Goal: Information Seeking & Learning: Learn about a topic

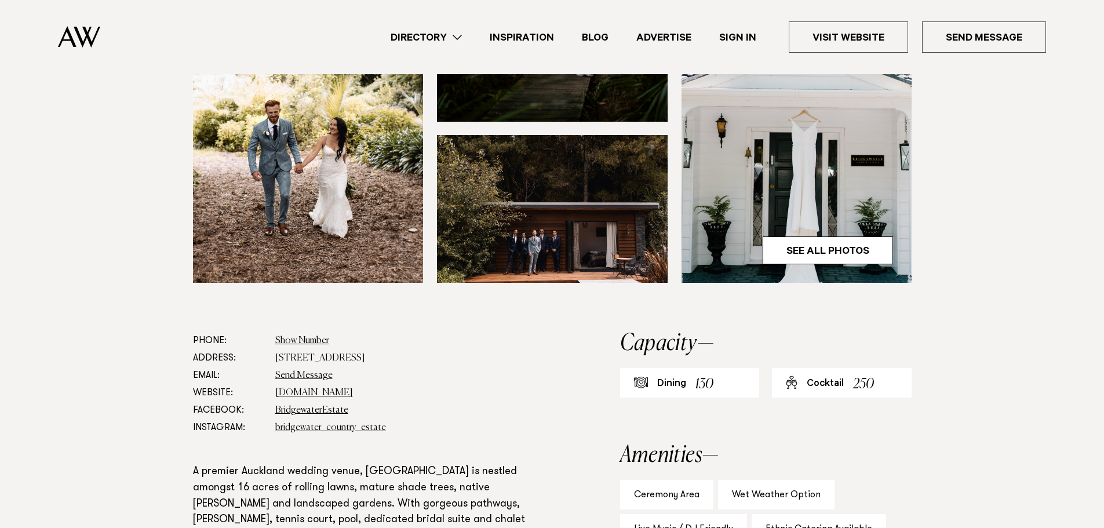
scroll to position [464, 0]
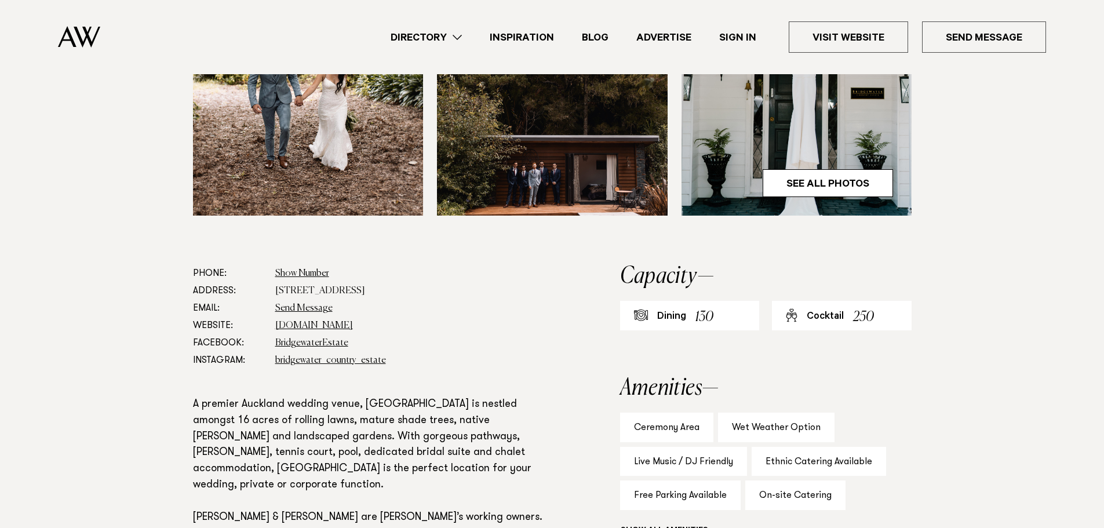
click at [806, 174] on img at bounding box center [797, 61] width 231 height 309
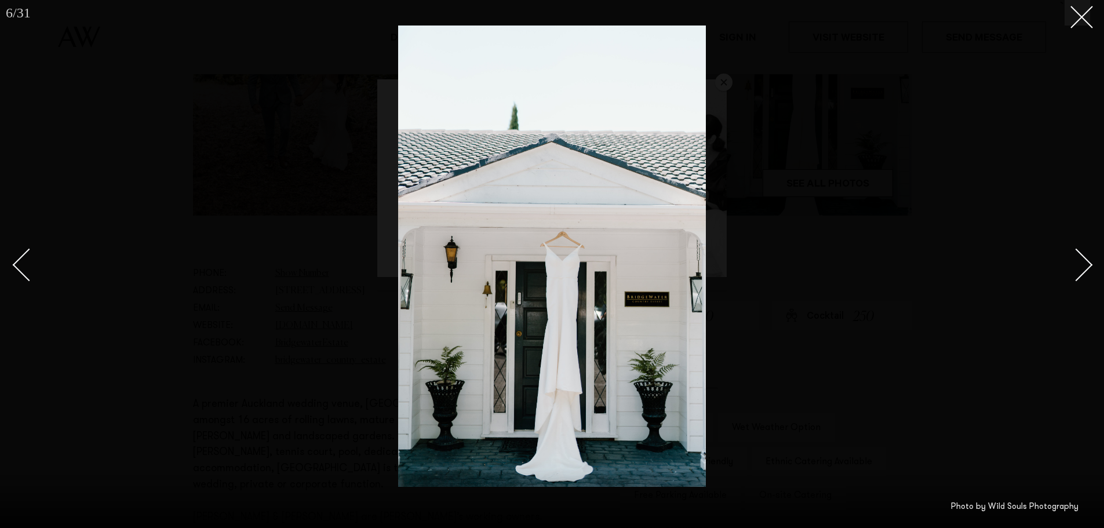
click at [1084, 261] on div "Next slide" at bounding box center [1076, 264] width 33 height 33
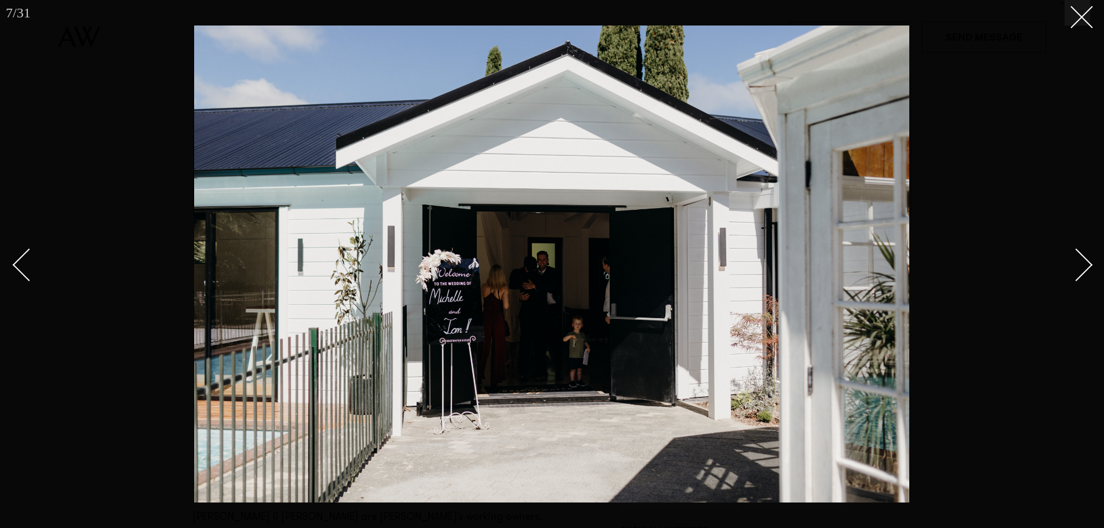
click at [1084, 261] on div "Next slide" at bounding box center [1076, 264] width 33 height 33
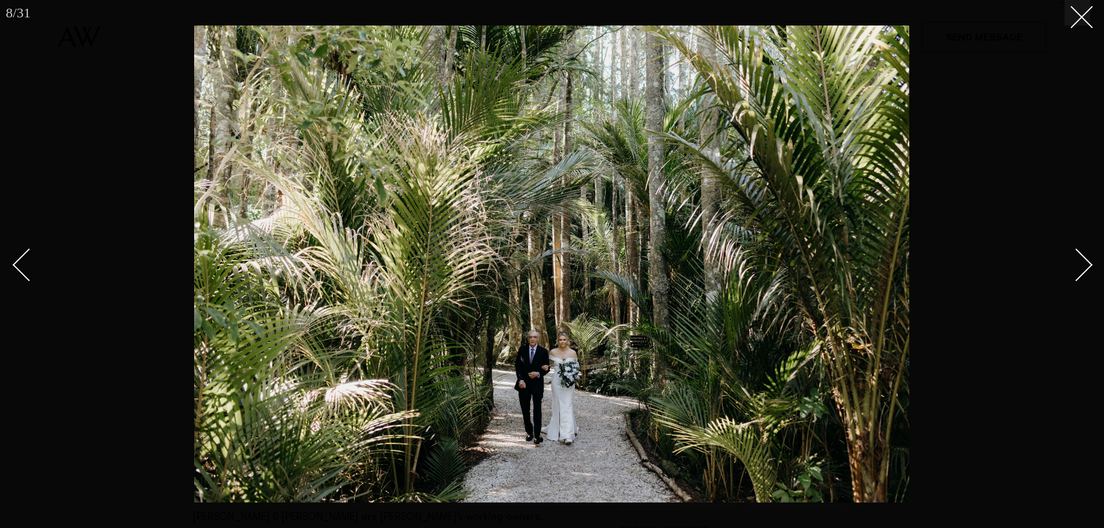
click at [1084, 261] on div "Next slide" at bounding box center [1076, 264] width 33 height 33
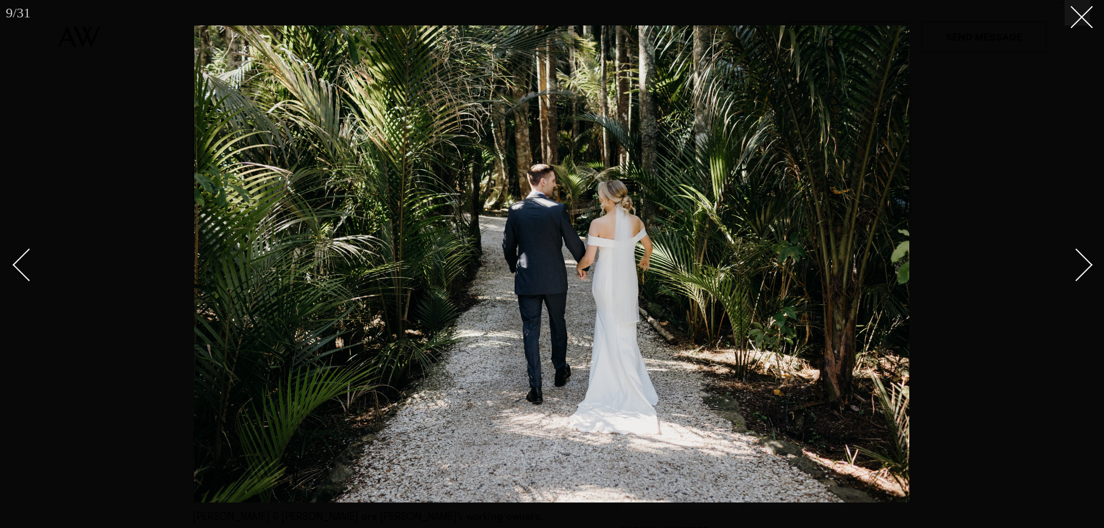
click at [1084, 261] on div "Next slide" at bounding box center [1076, 264] width 33 height 33
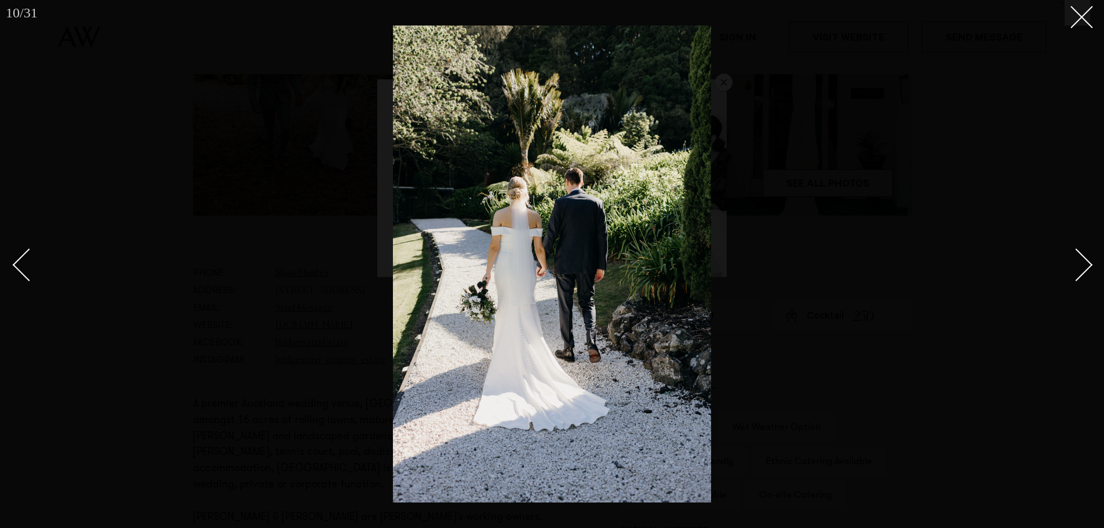
click at [1084, 261] on div "Next slide" at bounding box center [1076, 264] width 33 height 33
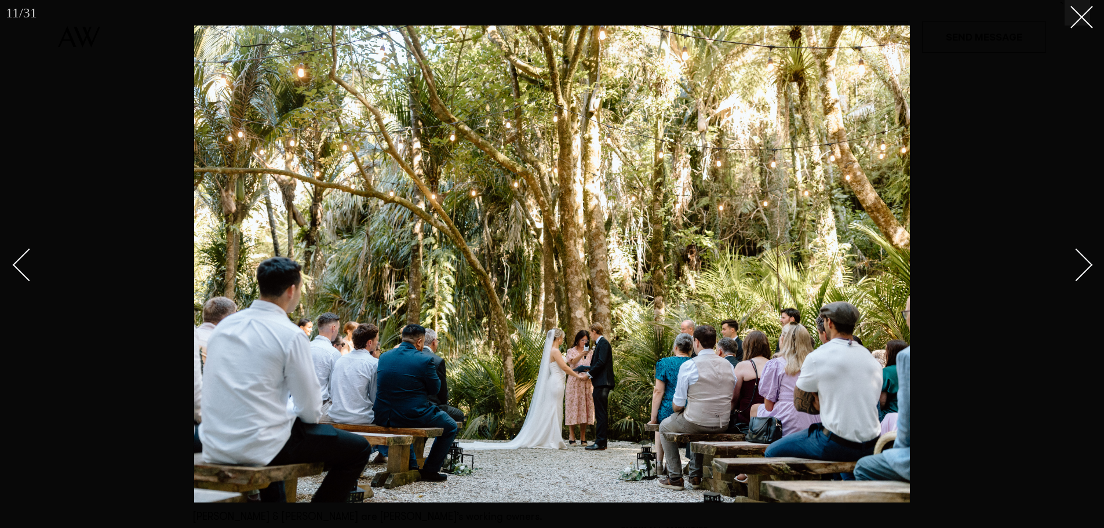
click at [1088, 258] on link at bounding box center [1070, 264] width 41 height 58
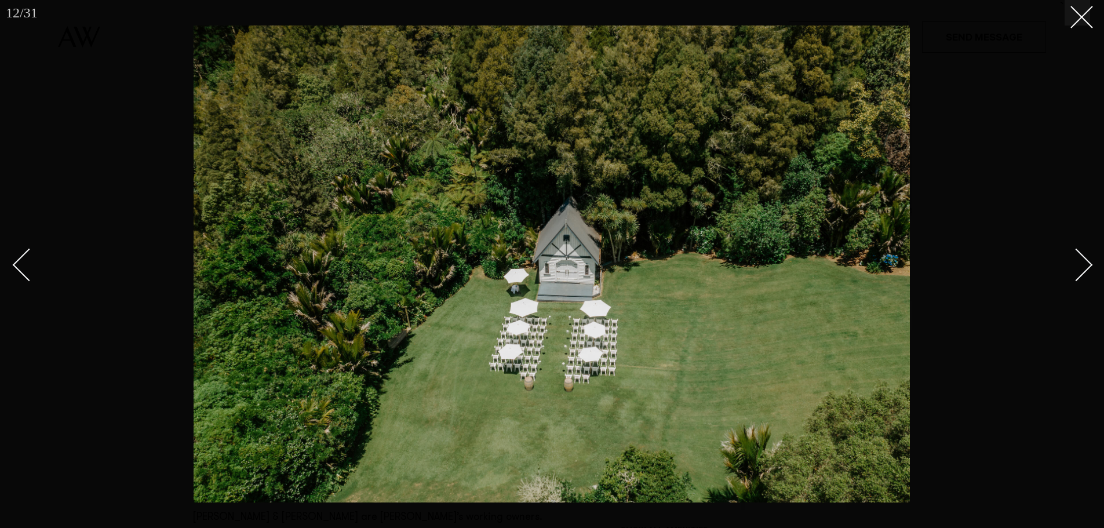
click at [1086, 258] on div "Next slide" at bounding box center [1076, 264] width 33 height 33
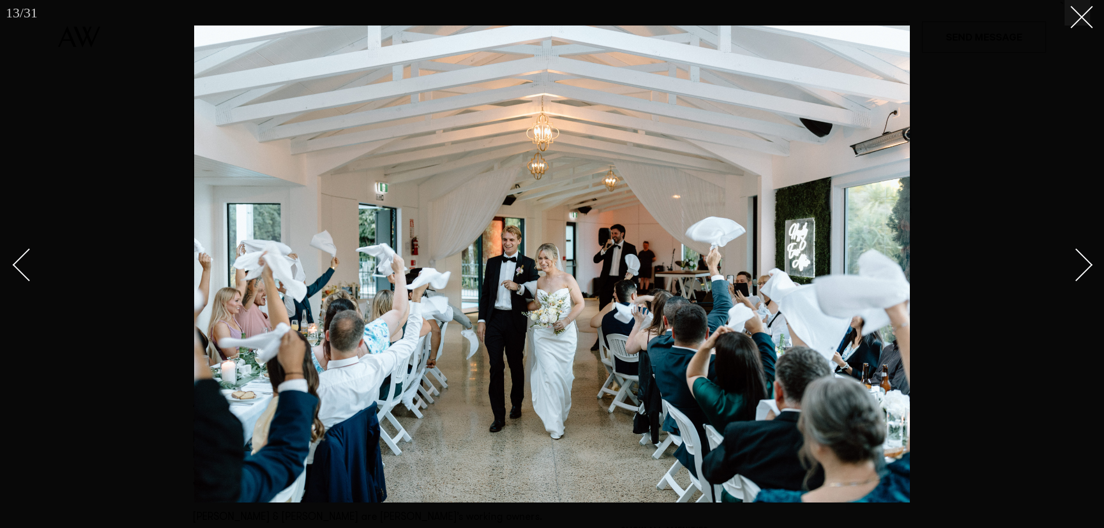
click at [1086, 258] on div "Next slide" at bounding box center [1076, 264] width 33 height 33
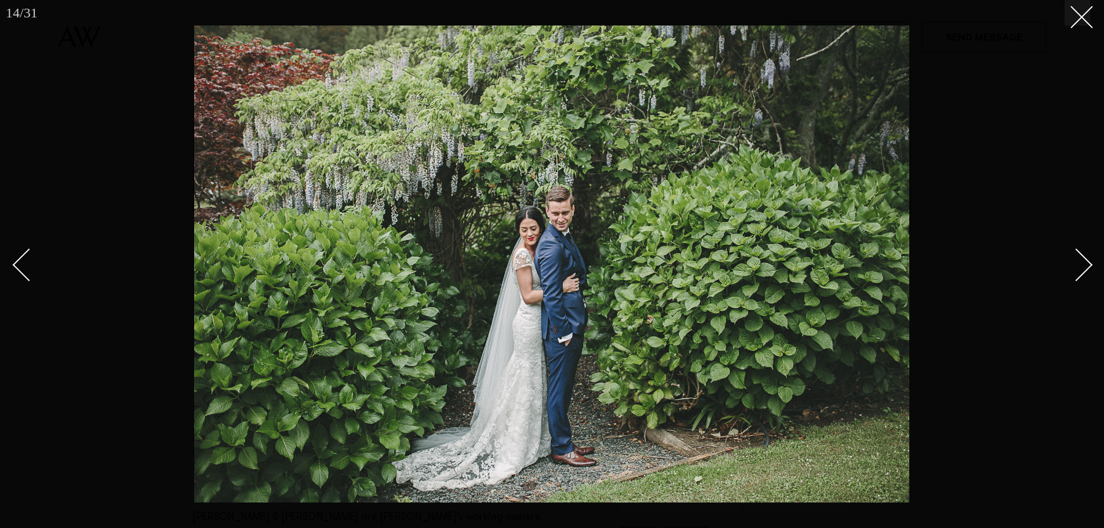
click at [1086, 258] on div "Next slide" at bounding box center [1076, 264] width 33 height 33
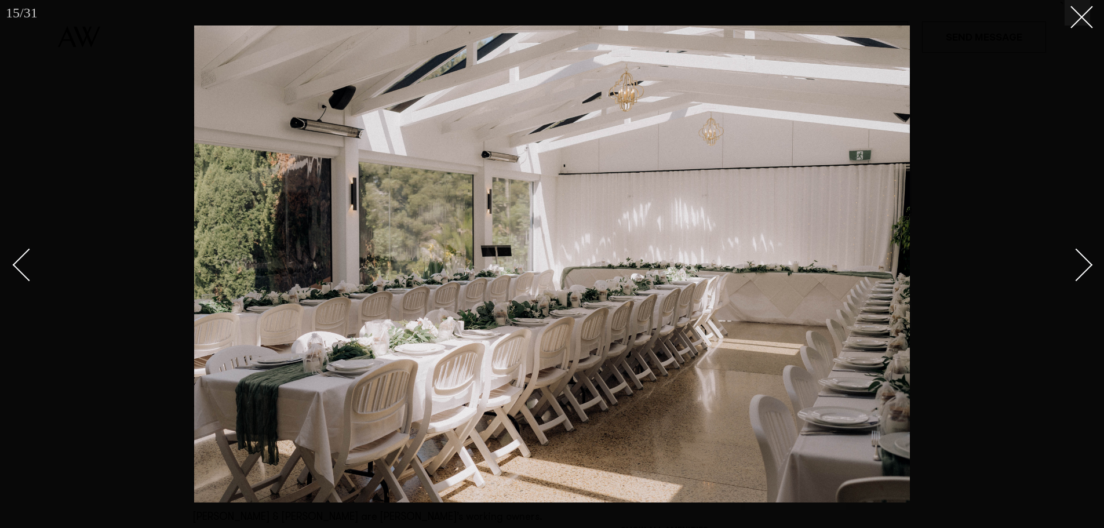
click at [1086, 258] on div "Next slide" at bounding box center [1076, 264] width 33 height 33
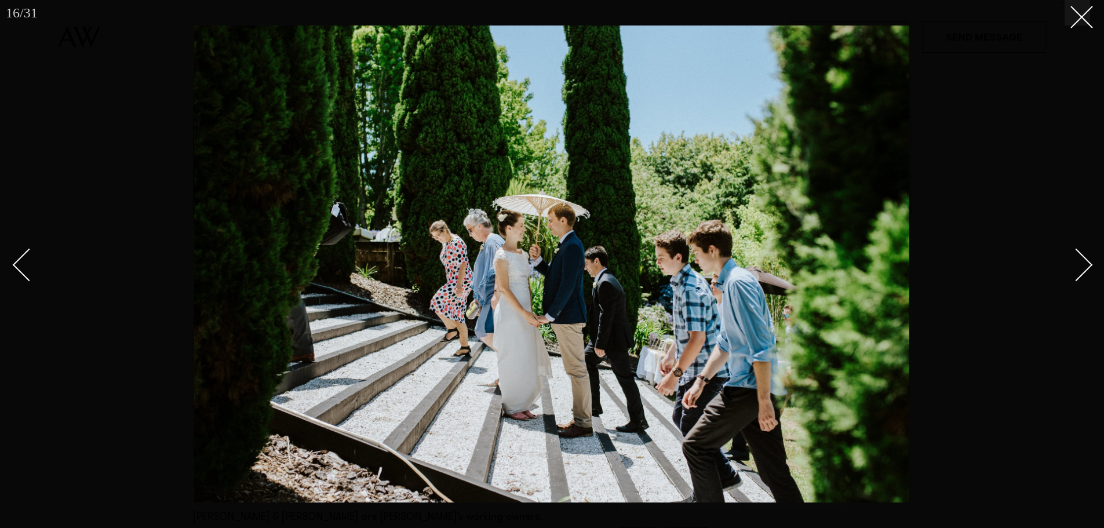
click at [1086, 258] on div "Next slide" at bounding box center [1076, 264] width 33 height 33
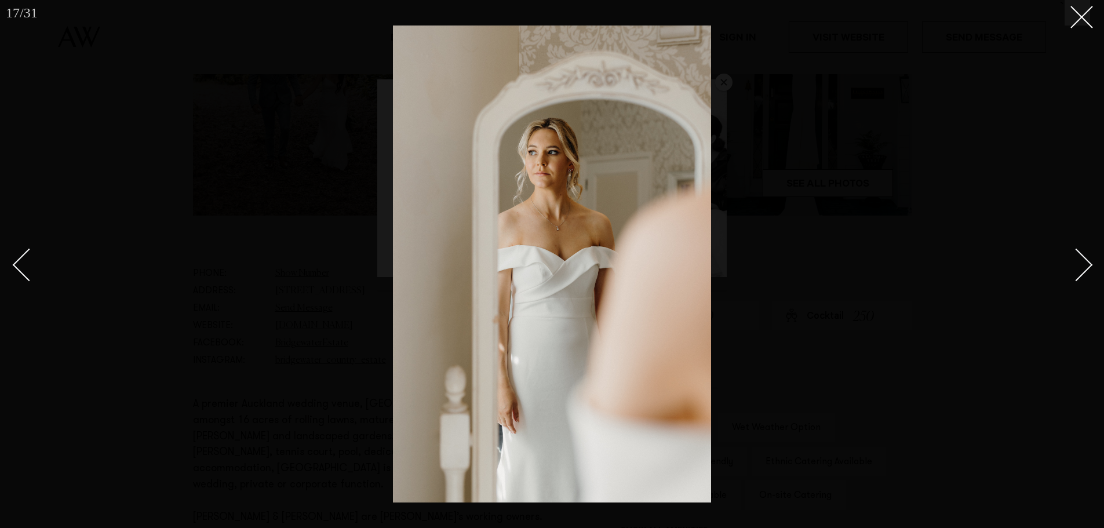
click at [1086, 258] on div "Next slide" at bounding box center [1076, 264] width 33 height 33
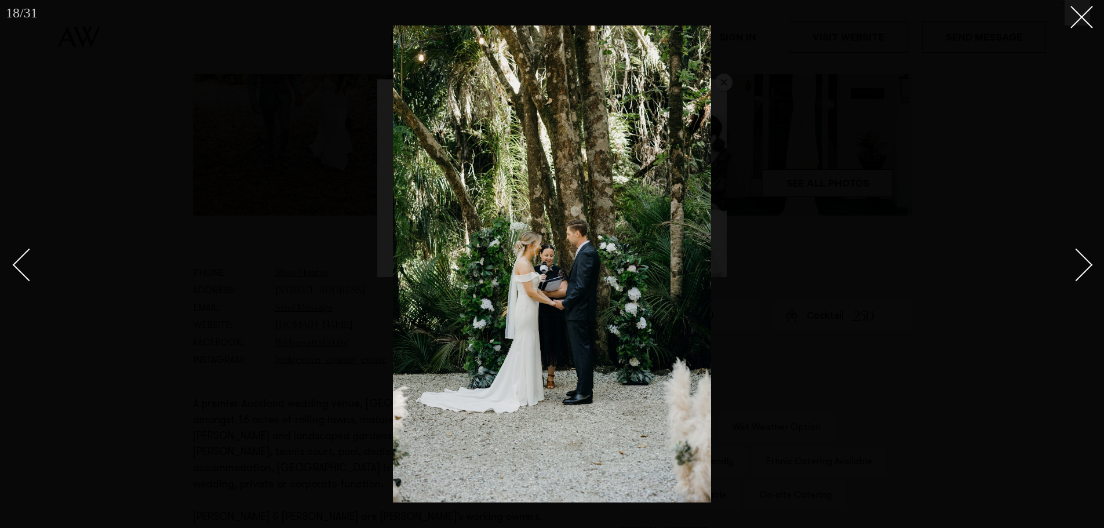
click at [1086, 258] on div "Next slide" at bounding box center [1076, 264] width 33 height 33
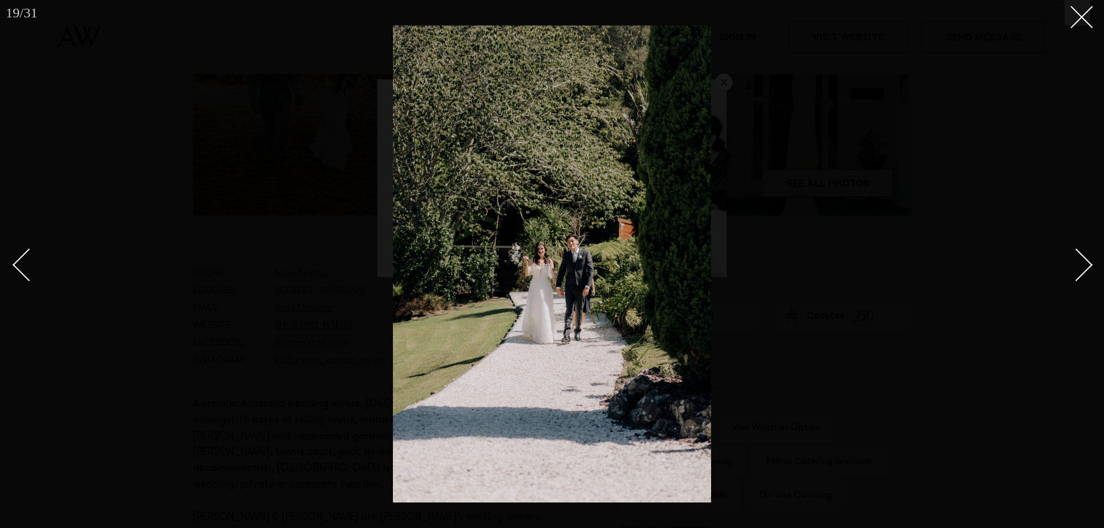
click at [1086, 258] on div "Next slide" at bounding box center [1076, 264] width 33 height 33
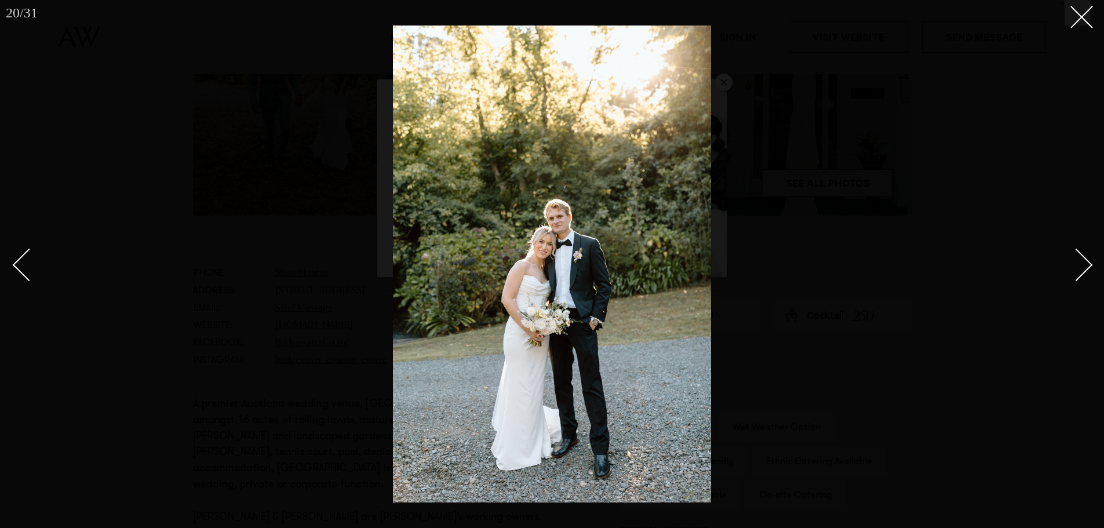
click at [1086, 258] on div "Next slide" at bounding box center [1076, 264] width 33 height 33
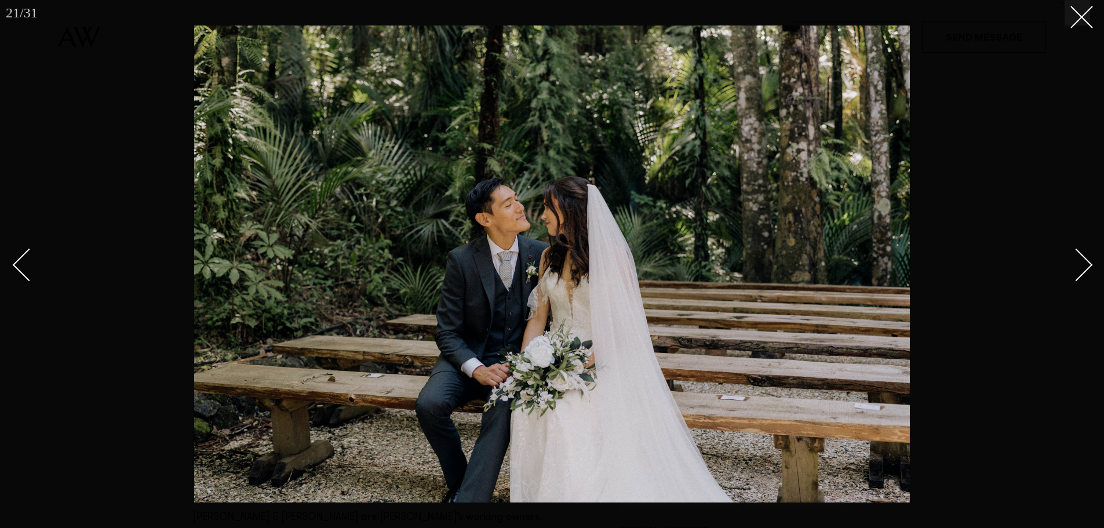
click at [1086, 258] on div "Next slide" at bounding box center [1076, 264] width 33 height 33
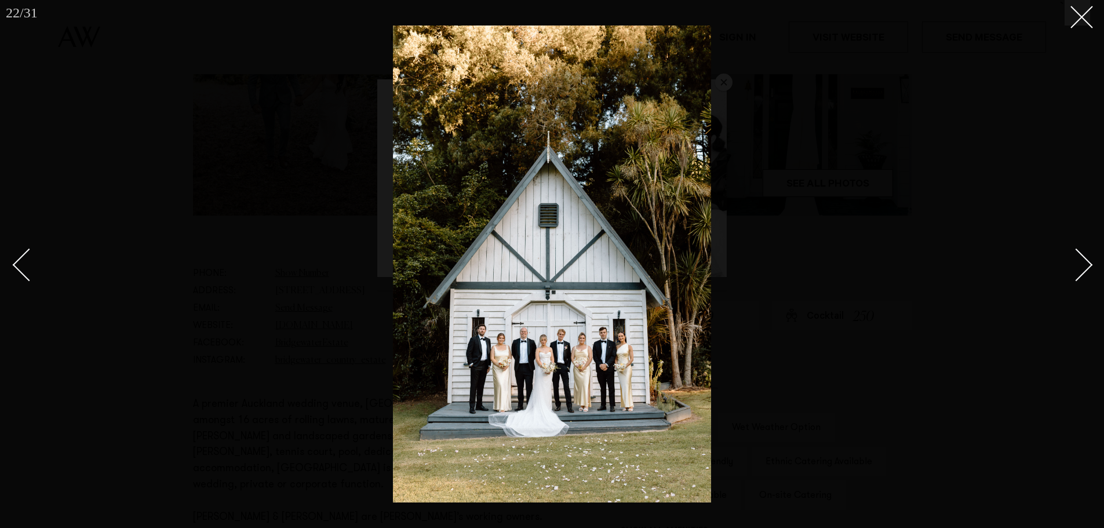
click at [1086, 258] on div "Next slide" at bounding box center [1076, 264] width 33 height 33
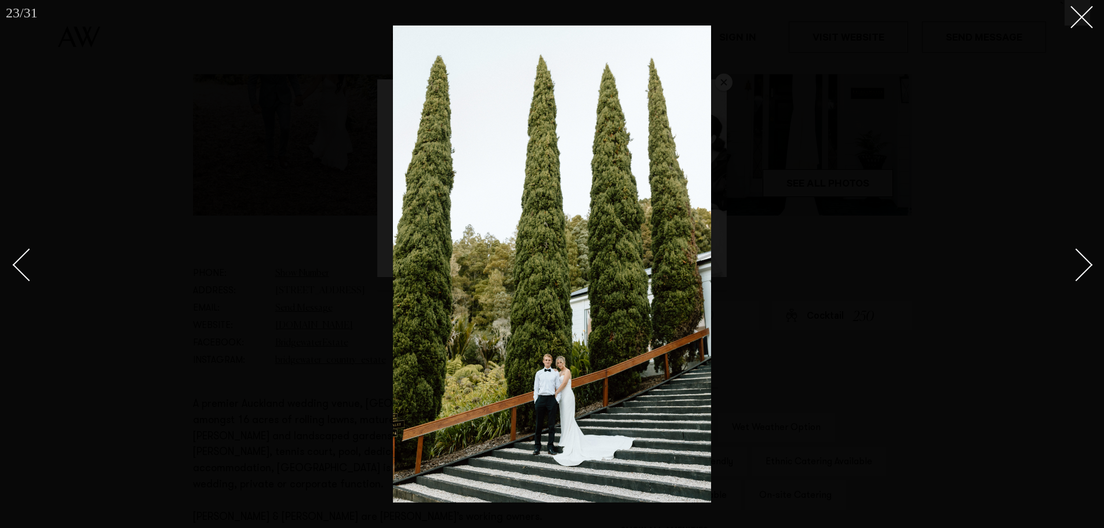
click at [1086, 258] on div "Next slide" at bounding box center [1076, 264] width 33 height 33
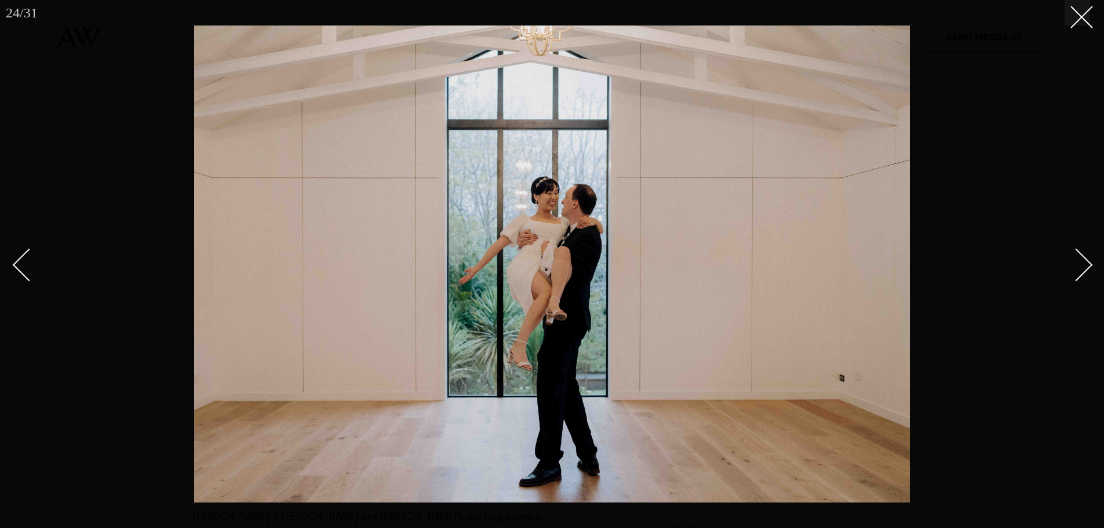
click at [1086, 258] on div "Next slide" at bounding box center [1076, 264] width 33 height 33
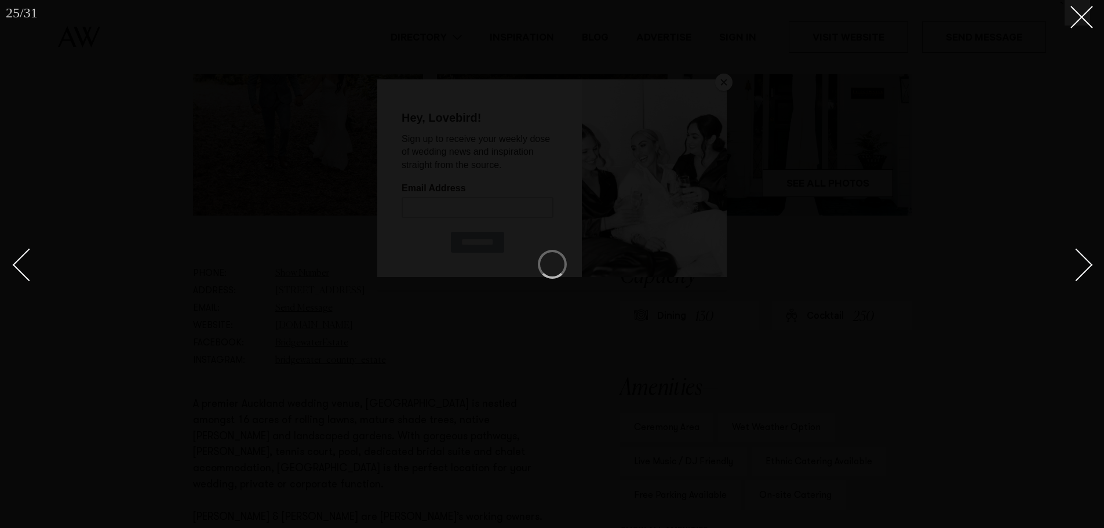
click at [1086, 258] on div "Next slide" at bounding box center [1076, 264] width 33 height 33
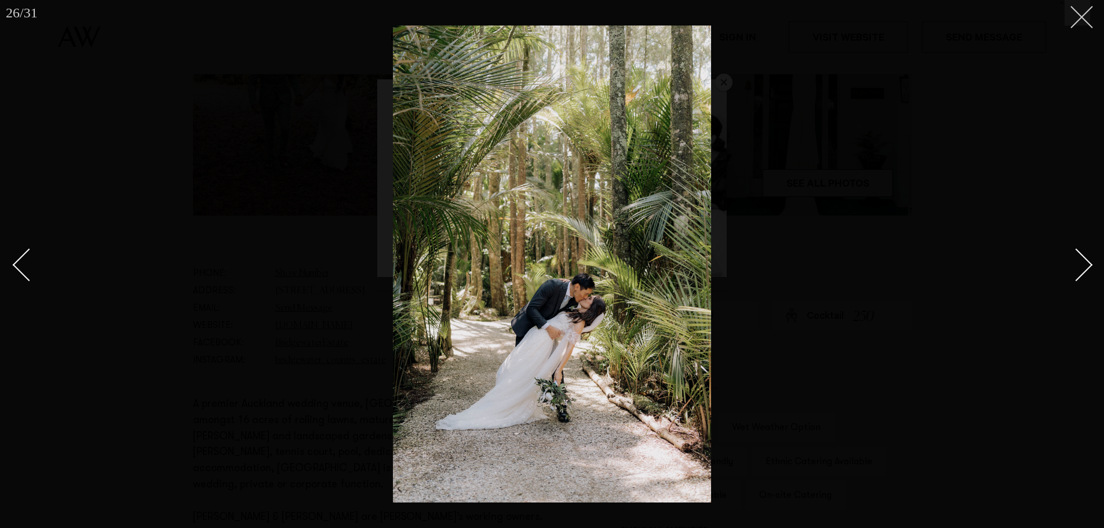
click at [1088, 15] on button at bounding box center [1078, 13] width 26 height 26
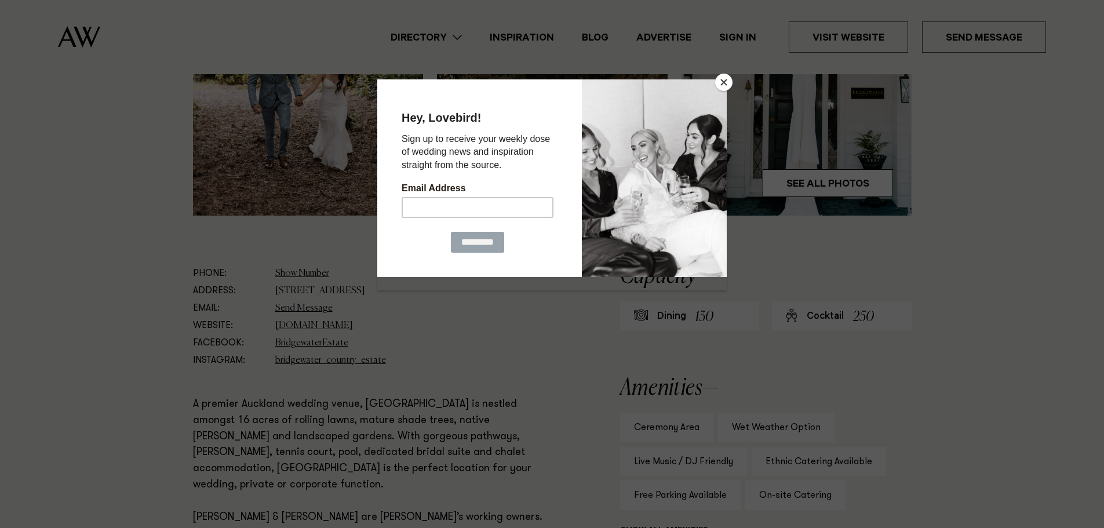
click at [726, 82] on button "Close" at bounding box center [723, 82] width 17 height 17
